Goal: Use online tool/utility: Utilize a website feature to perform a specific function

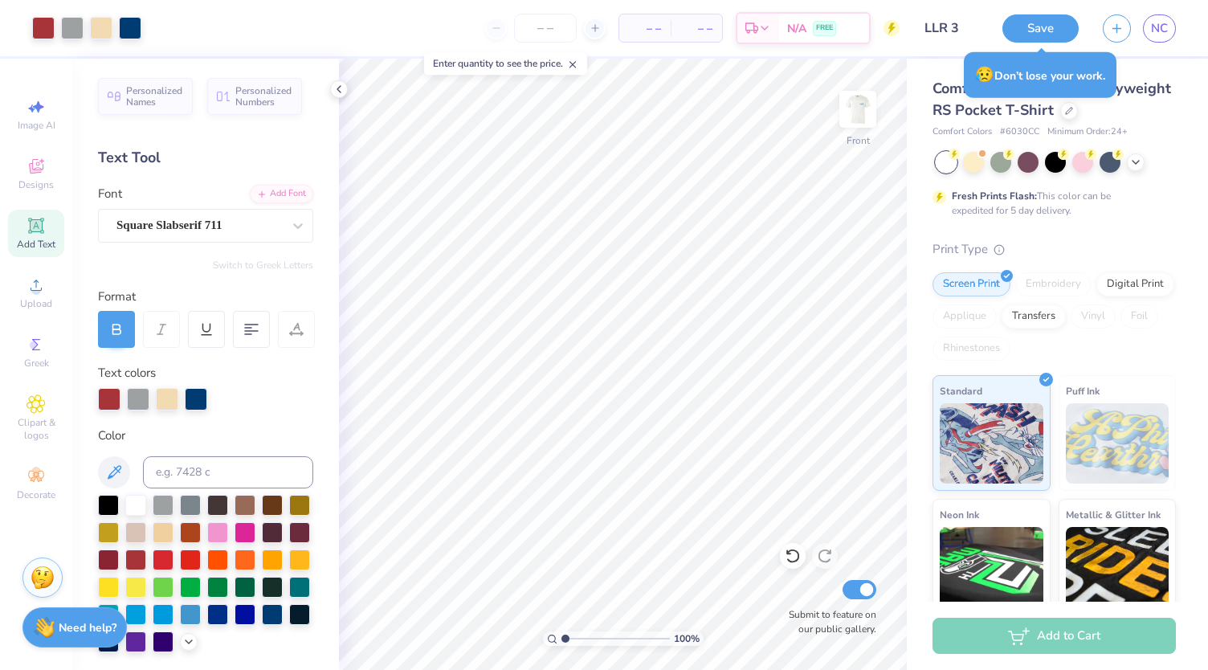
scroll to position [353, 0]
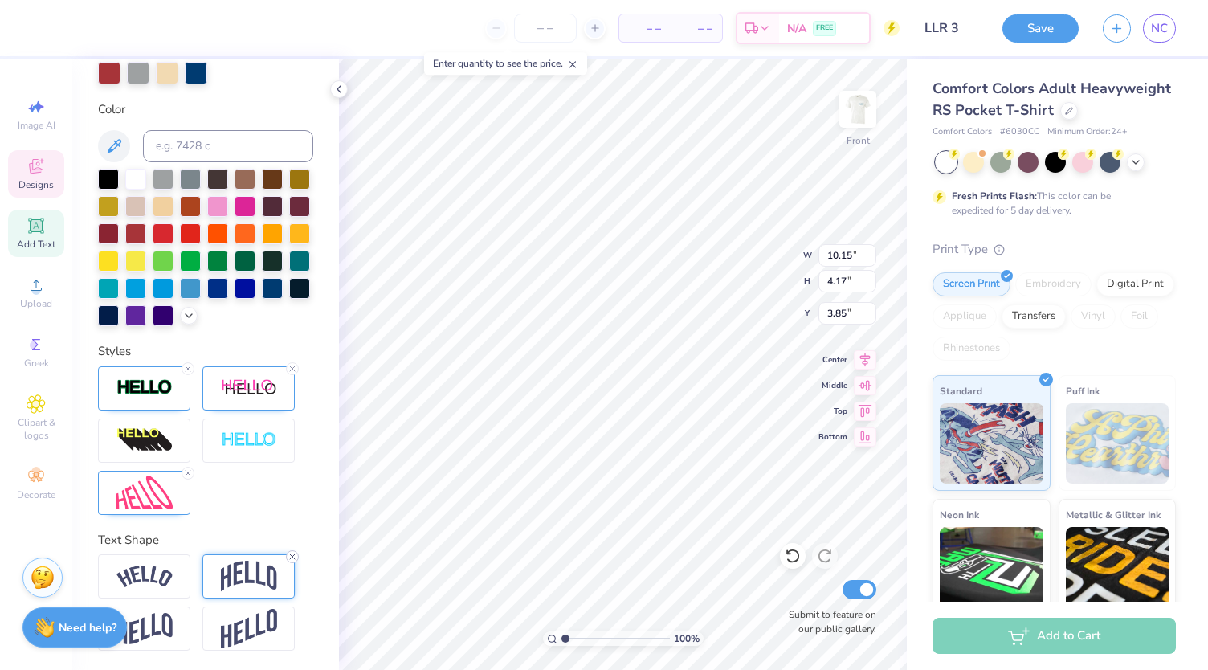
click at [293, 558] on icon at bounding box center [293, 557] width 10 height 10
click at [293, 558] on div at bounding box center [248, 576] width 92 height 44
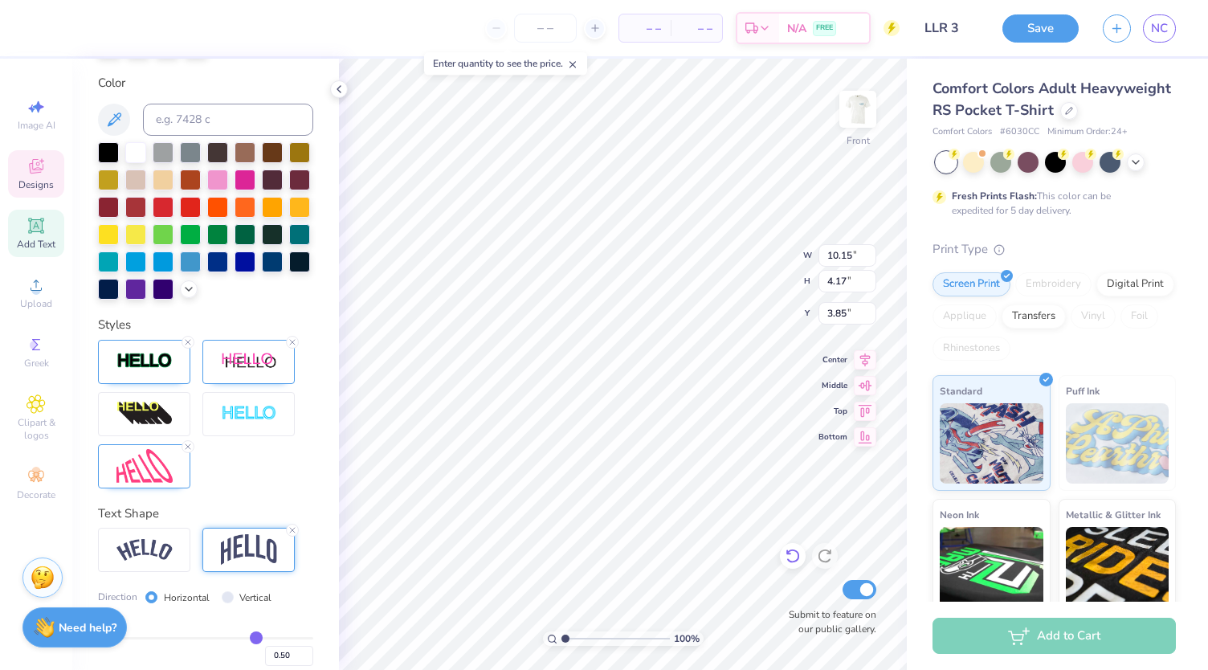
click at [797, 551] on icon at bounding box center [793, 556] width 16 height 16
type input "4.21"
type input "3.84"
click at [791, 558] on icon at bounding box center [793, 556] width 16 height 16
type input "0.1"
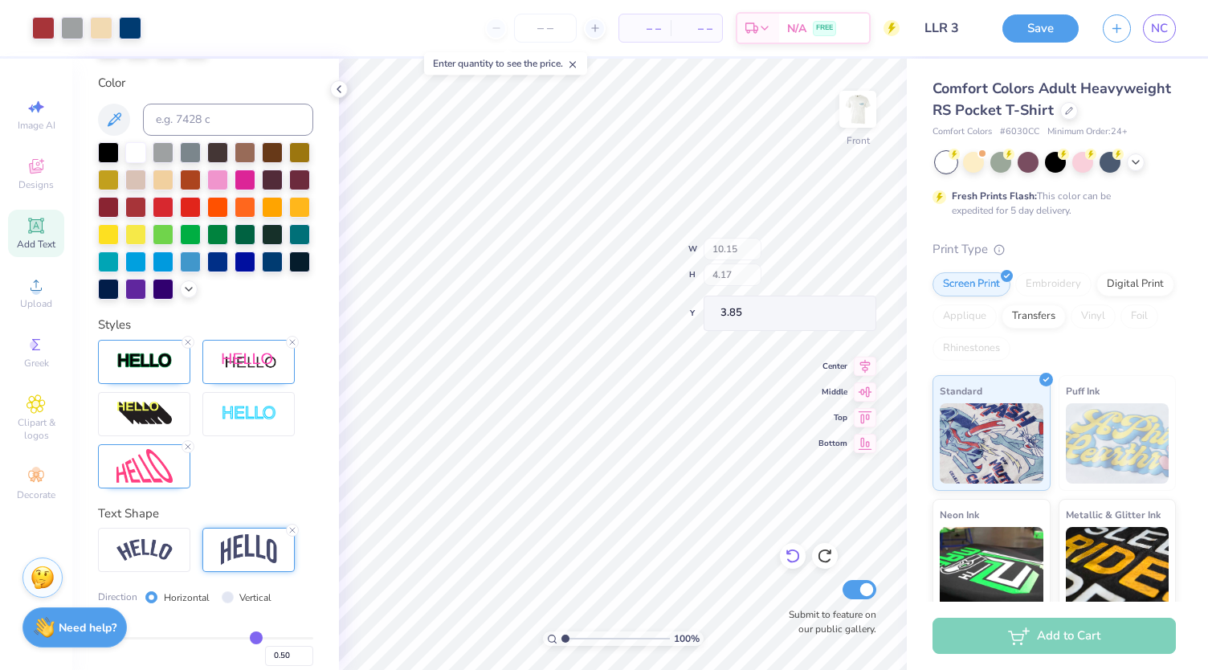
type input "0.10"
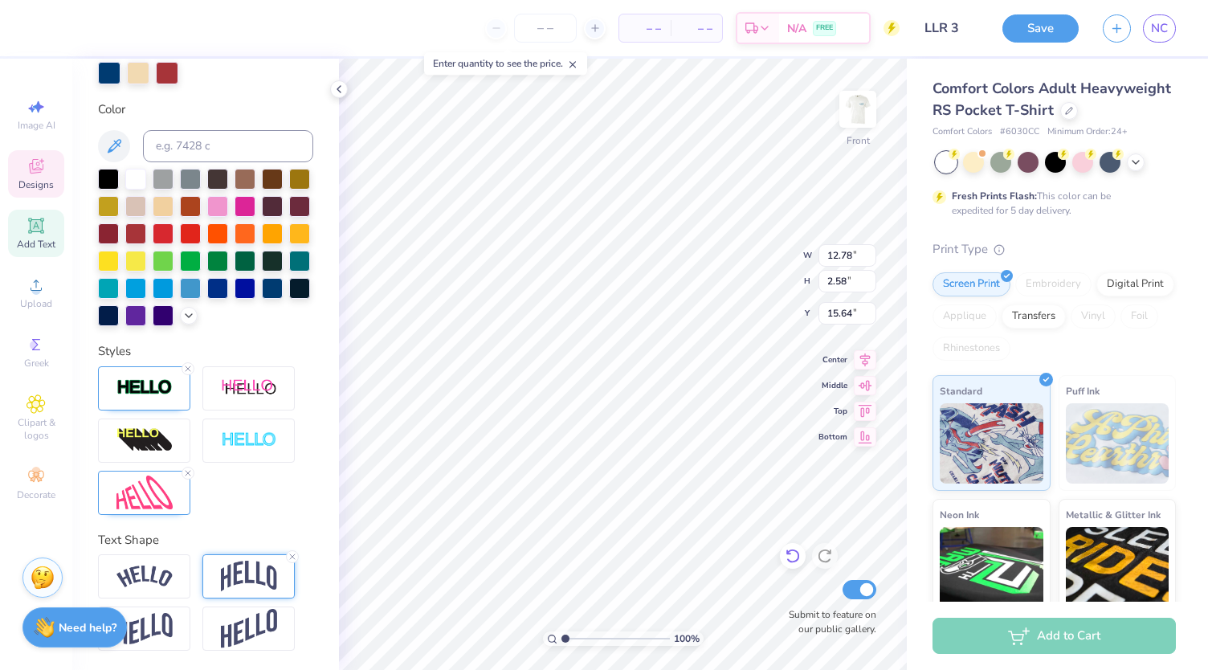
type input "15.64"
type input "12.00"
type input "11.41"
type input "4.44"
click at [795, 558] on icon at bounding box center [793, 556] width 16 height 16
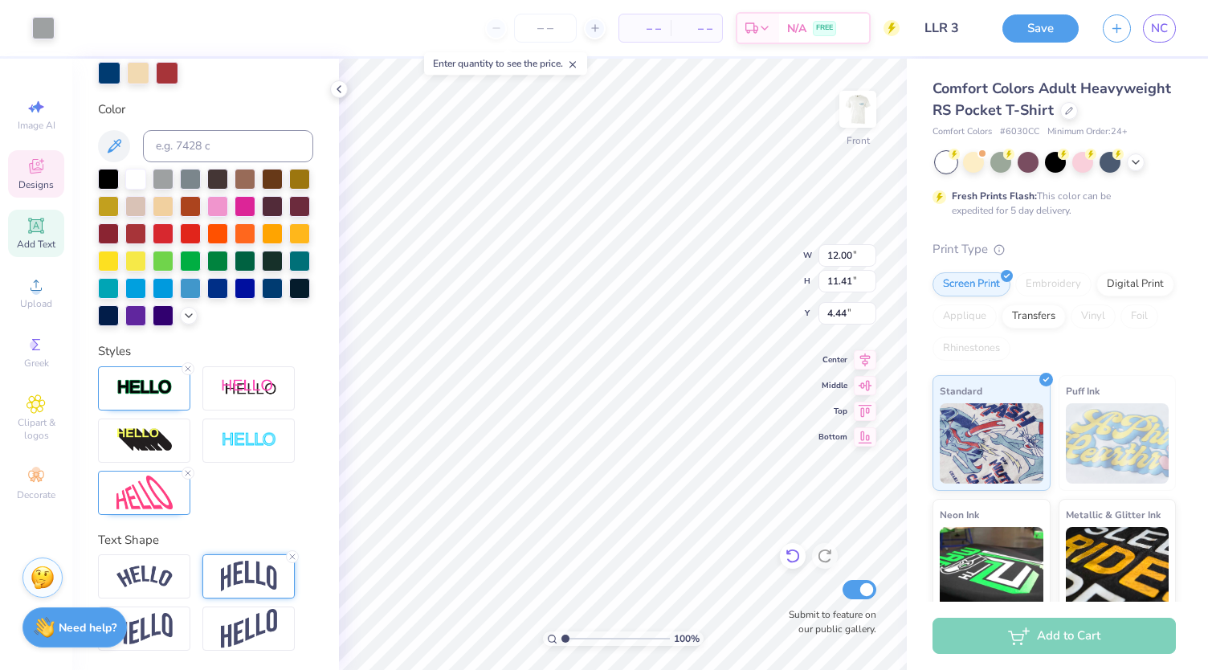
click at [791, 558] on icon at bounding box center [793, 556] width 16 height 16
click at [791, 554] on icon at bounding box center [793, 556] width 16 height 16
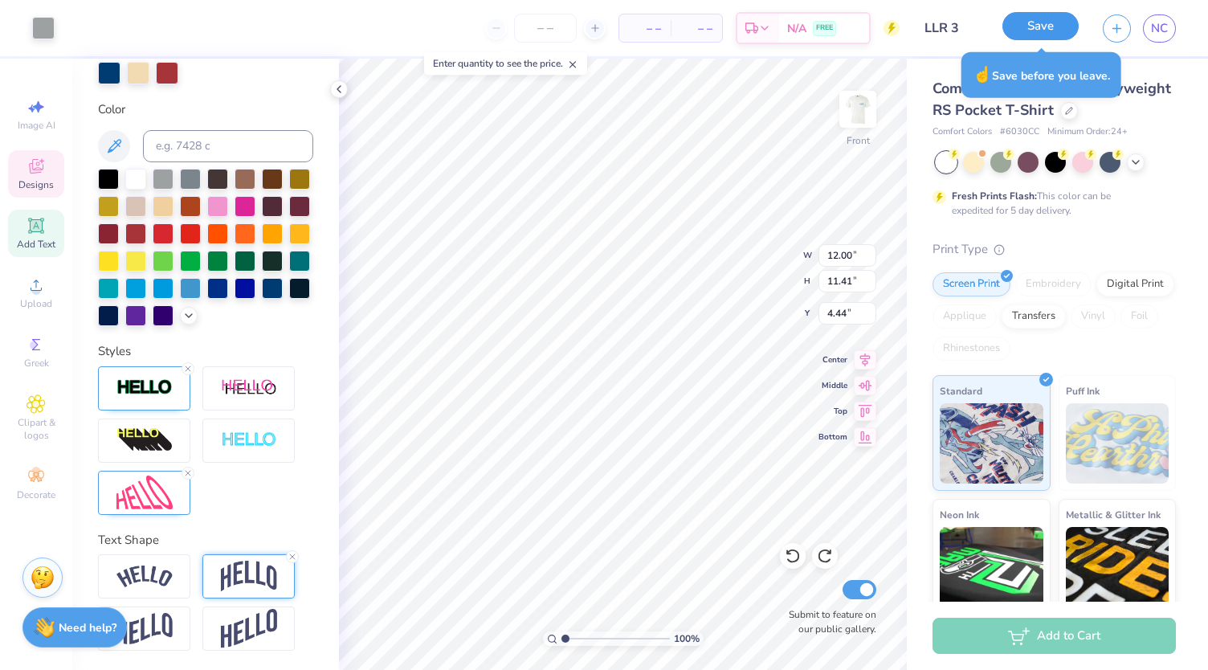
click at [1030, 26] on button "Save" at bounding box center [1041, 26] width 76 height 28
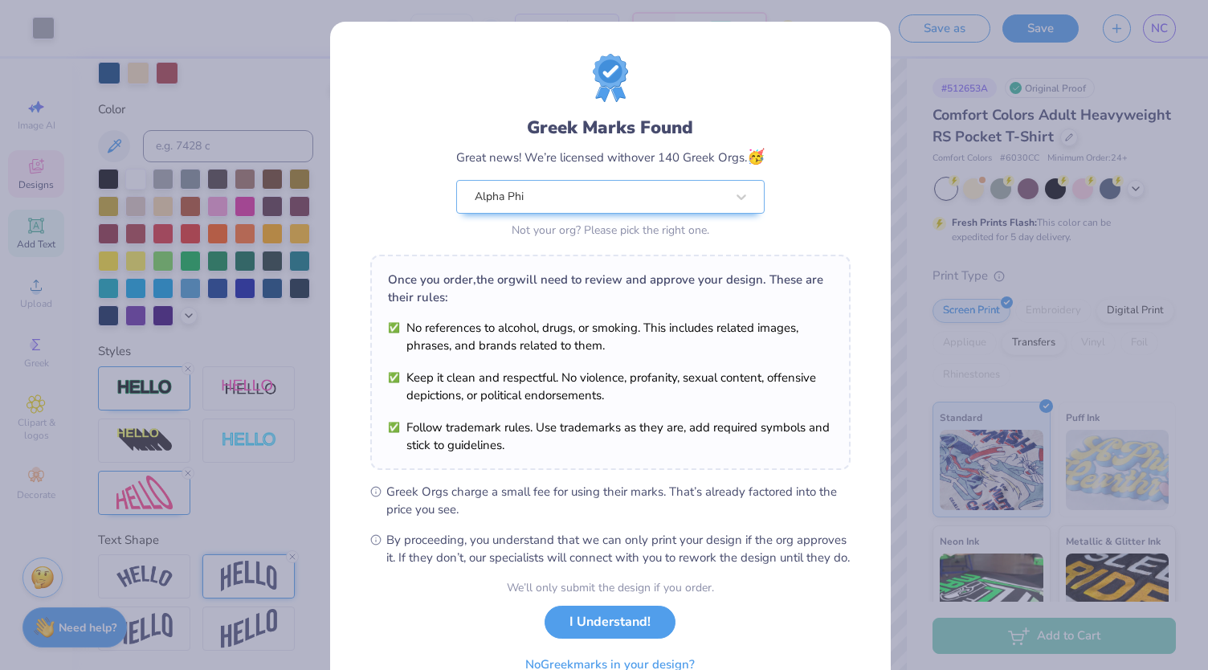
scroll to position [80, 0]
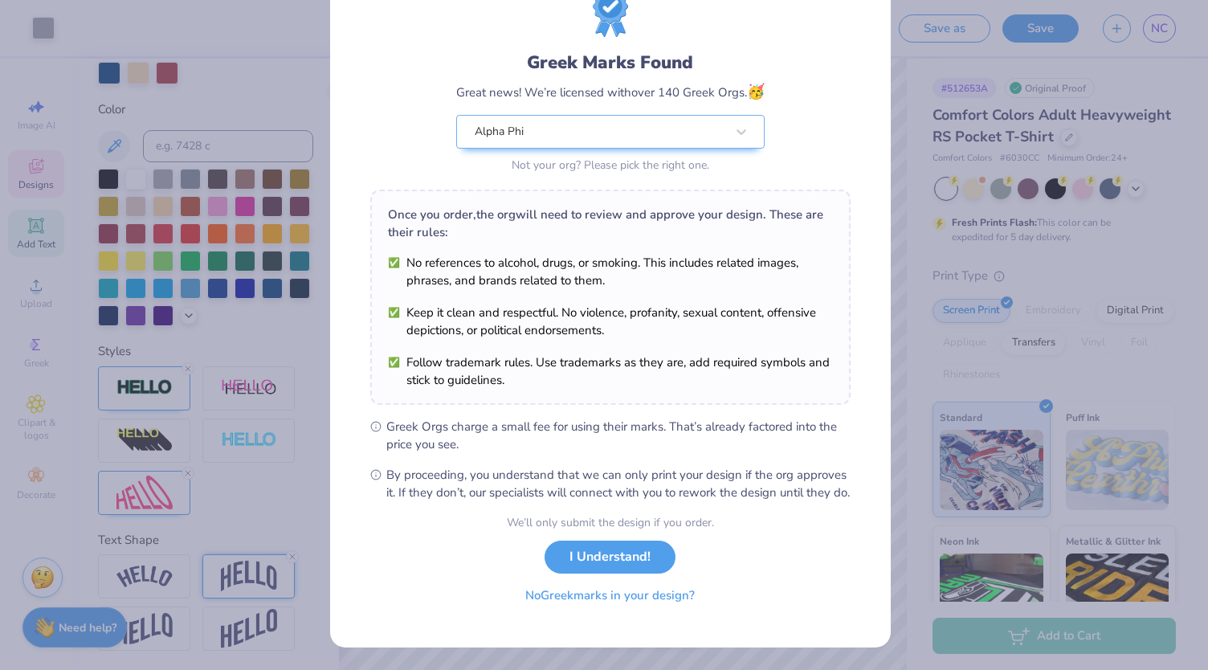
click at [646, 601] on button "No Greek marks in your design?" at bounding box center [610, 595] width 197 height 33
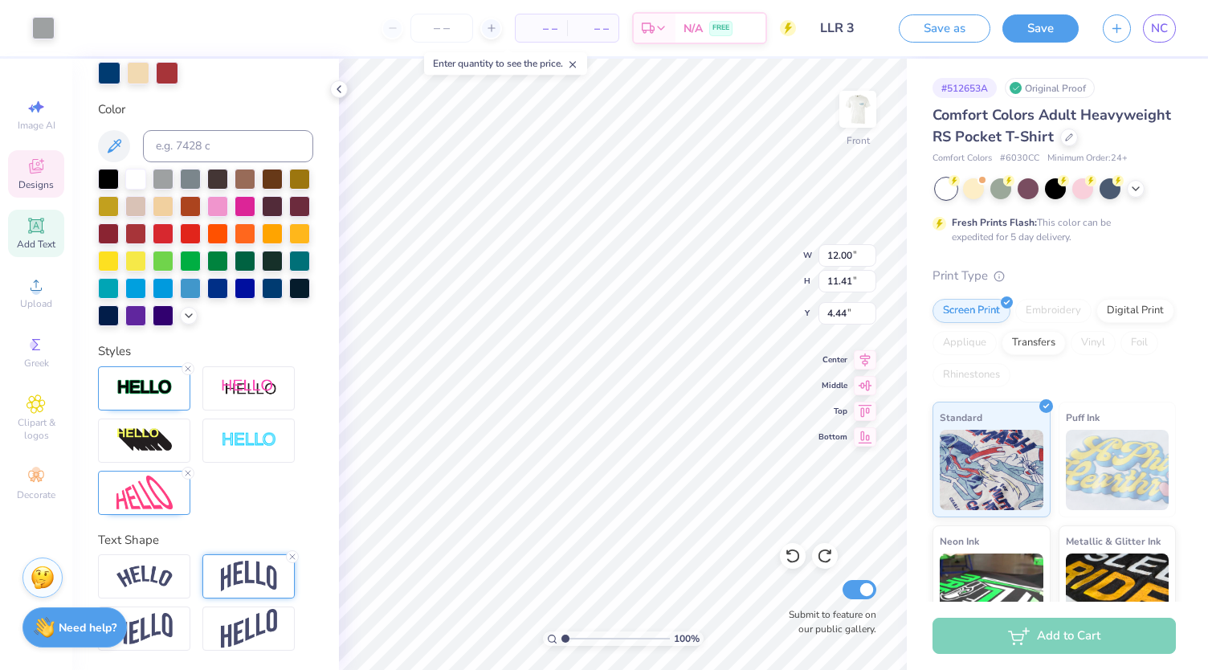
scroll to position [0, 0]
